Goal: Check status: Check status

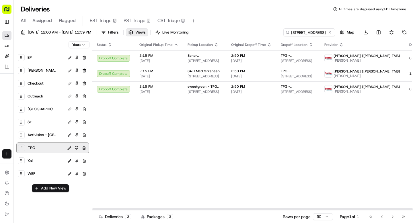
click at [309, 28] on div "[DATE] 12:00 AM - [DATE] 11:59 PM Filters Views Live Monitoring [STREET_ADDRESS…" at bounding box center [213, 125] width 399 height 198
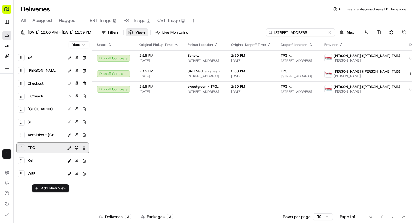
click at [311, 32] on input "[STREET_ADDRESS]" at bounding box center [300, 32] width 69 height 8
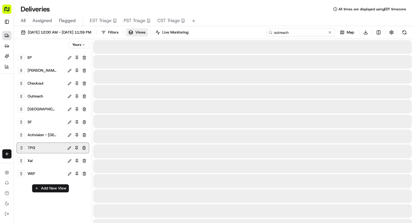
type input "outreach"
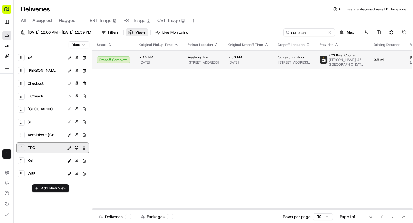
click at [234, 60] on span "[DATE]" at bounding box center [248, 62] width 40 height 5
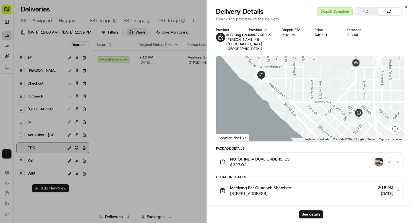
click at [377, 158] on img "button" at bounding box center [379, 162] width 8 height 8
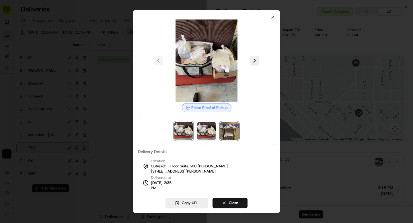
click at [232, 130] on img at bounding box center [229, 131] width 18 height 18
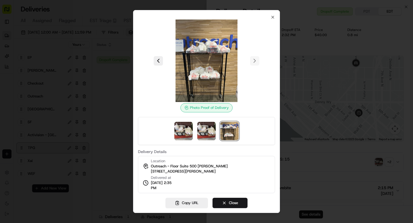
click at [82, 15] on div at bounding box center [206, 111] width 413 height 223
